Goal: Find contact information: Find contact information

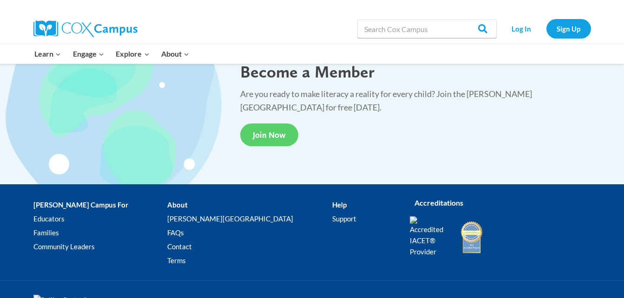
scroll to position [1807, 0]
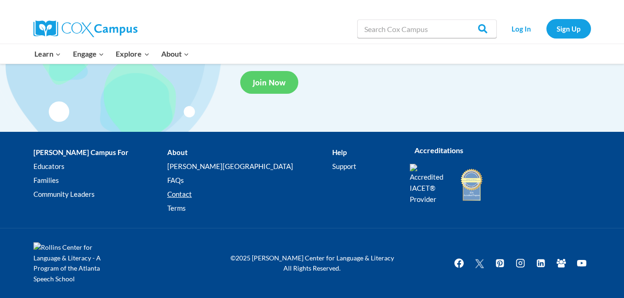
click at [188, 191] on link "Contact" at bounding box center [249, 195] width 165 height 14
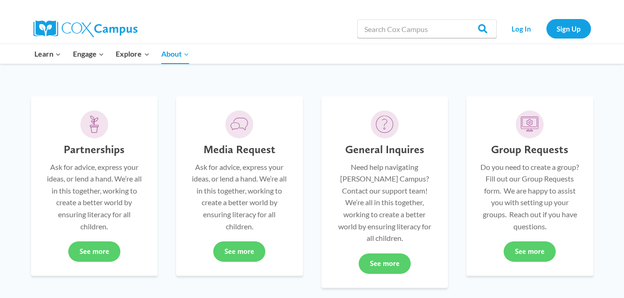
scroll to position [218, 0]
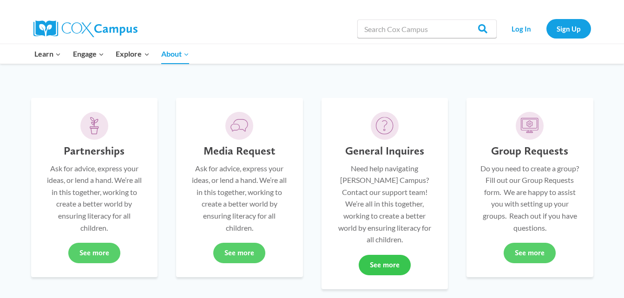
click at [388, 255] on link "See more" at bounding box center [385, 265] width 52 height 20
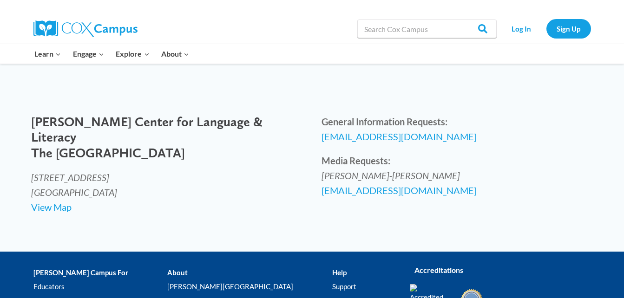
scroll to position [418, 0]
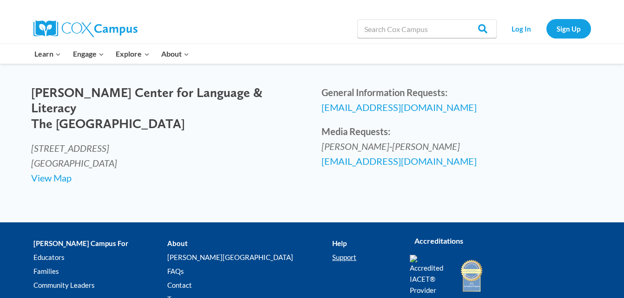
click at [332, 264] on link "Support" at bounding box center [363, 257] width 63 height 14
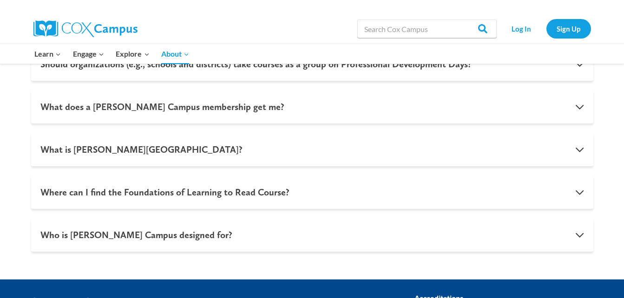
scroll to position [1070, 0]
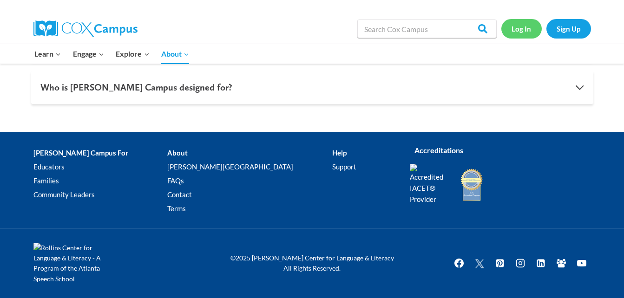
click at [527, 32] on link "Log In" at bounding box center [521, 28] width 40 height 19
